Goal: Transaction & Acquisition: Purchase product/service

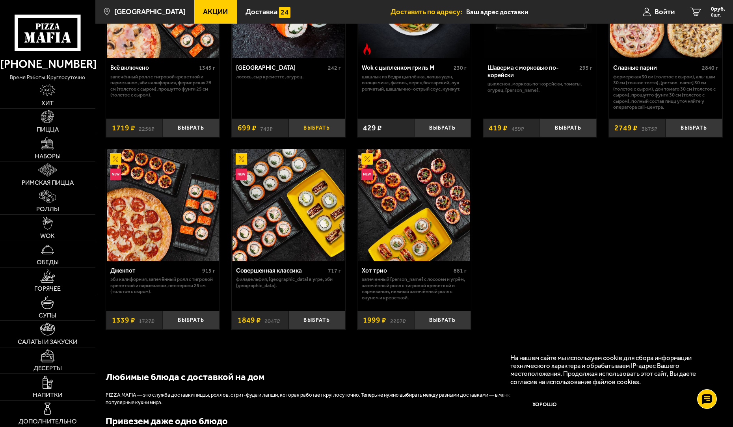
scroll to position [512, 0]
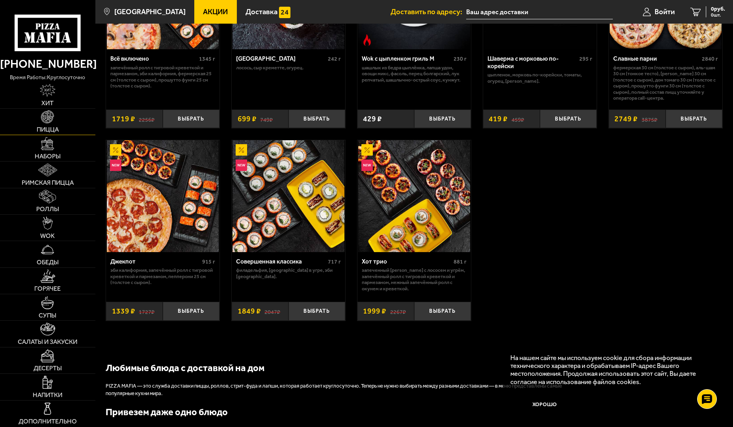
click at [56, 122] on link "Пицца" at bounding box center [47, 122] width 95 height 26
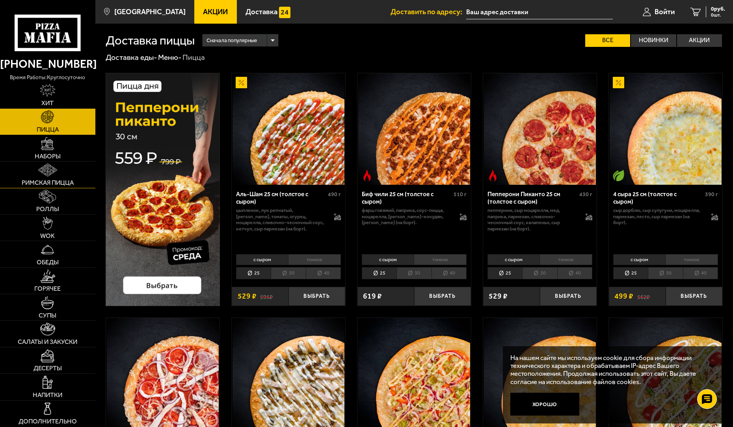
click at [46, 180] on span "Римская пицца" at bounding box center [48, 183] width 52 height 6
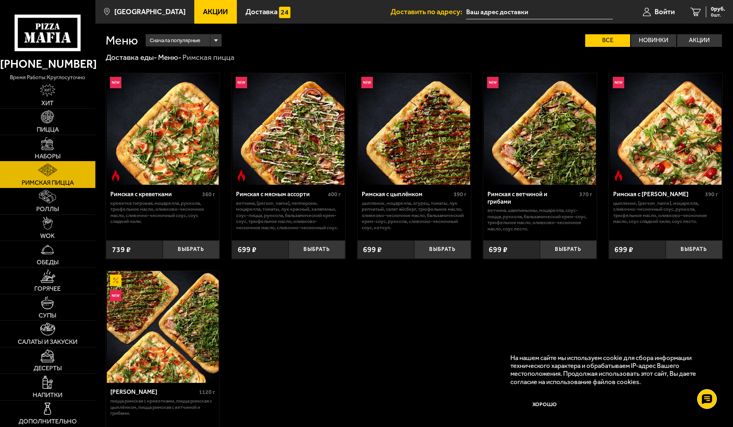
click at [40, 150] on link "Наборы" at bounding box center [47, 148] width 95 height 26
